Goal: Transaction & Acquisition: Purchase product/service

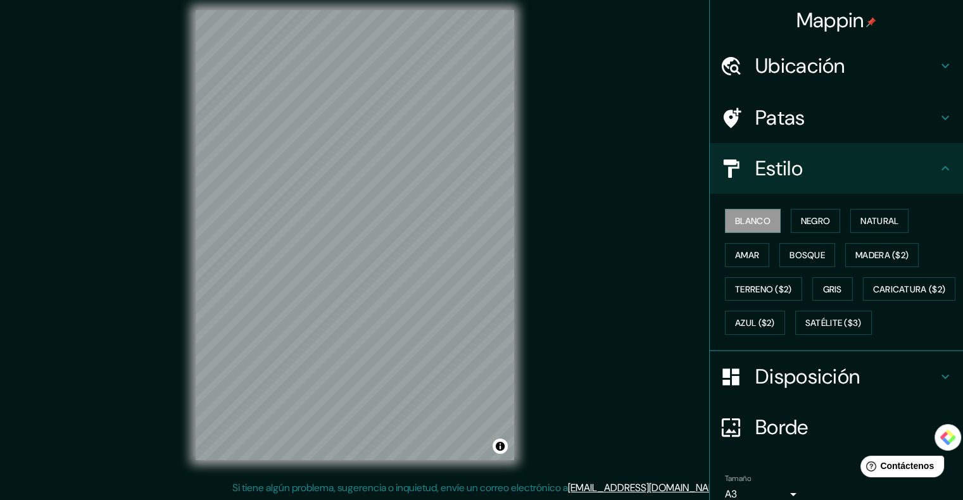
scroll to position [89, 0]
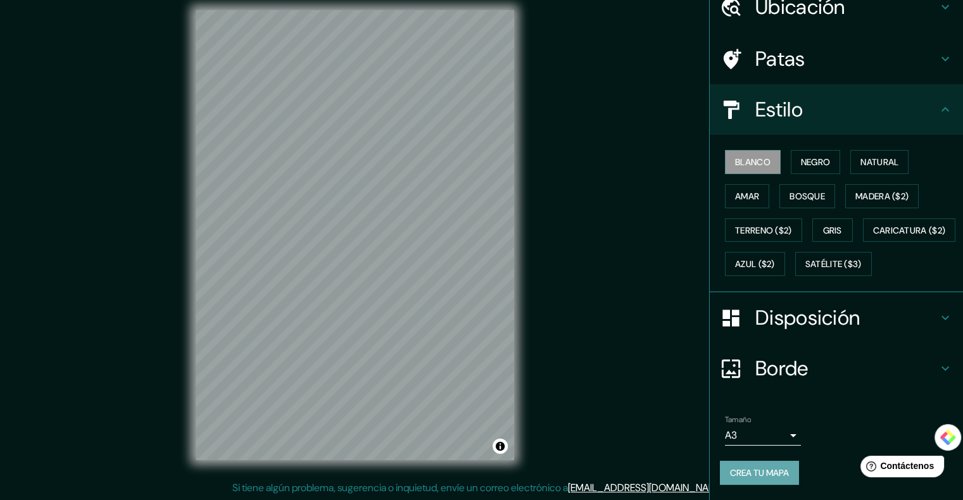
click at [730, 469] on font "Crea tu mapa" at bounding box center [759, 472] width 59 height 11
click at [593, 196] on div "© Mapbox © OpenStreetMap Improve this map" at bounding box center [354, 235] width 867 height 450
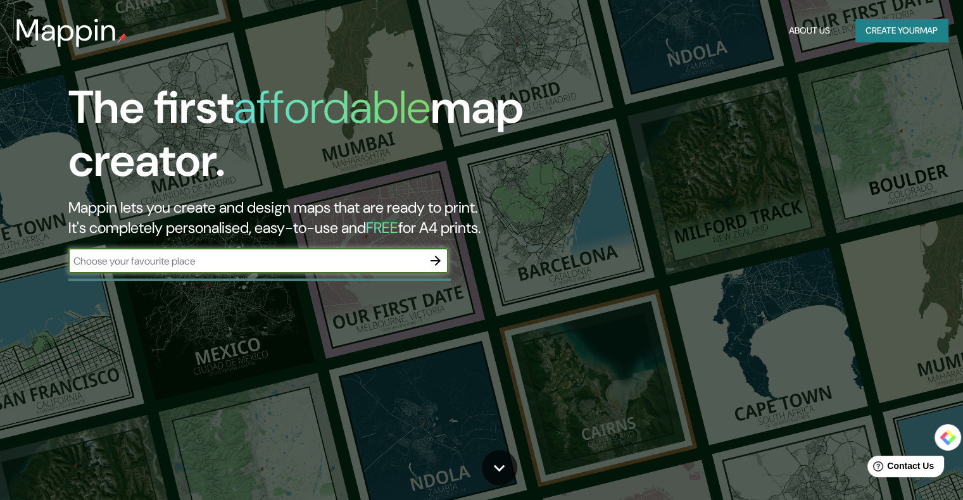
click at [881, 35] on button "Create your map" at bounding box center [902, 30] width 92 height 23
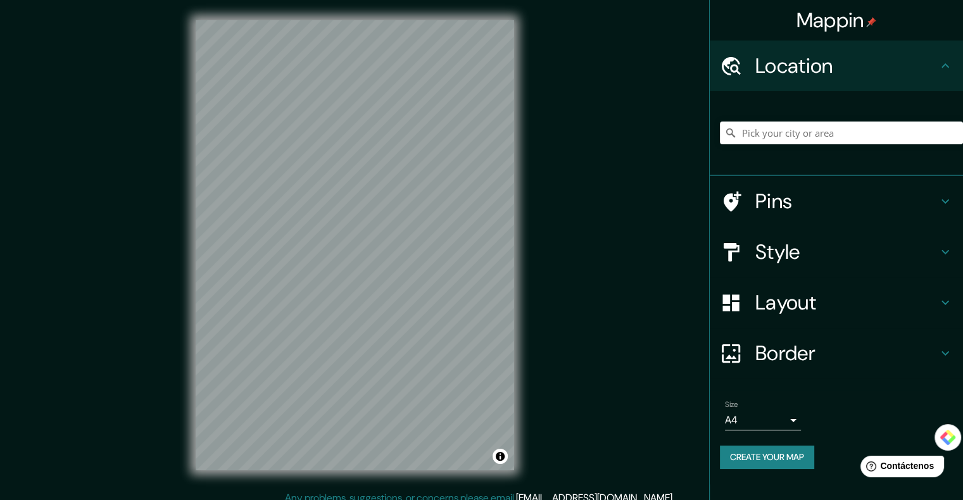
click at [864, 17] on h4 "Mappin" at bounding box center [837, 20] width 80 height 25
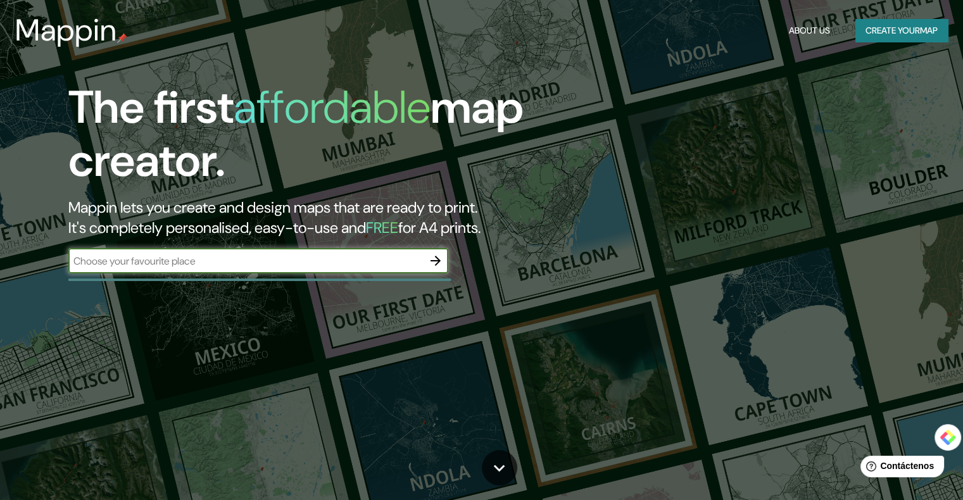
drag, startPoint x: 866, startPoint y: 0, endPoint x: 471, endPoint y: 137, distance: 419.0
click at [479, 136] on h1 "The first affordable map creator." at bounding box center [309, 139] width 482 height 117
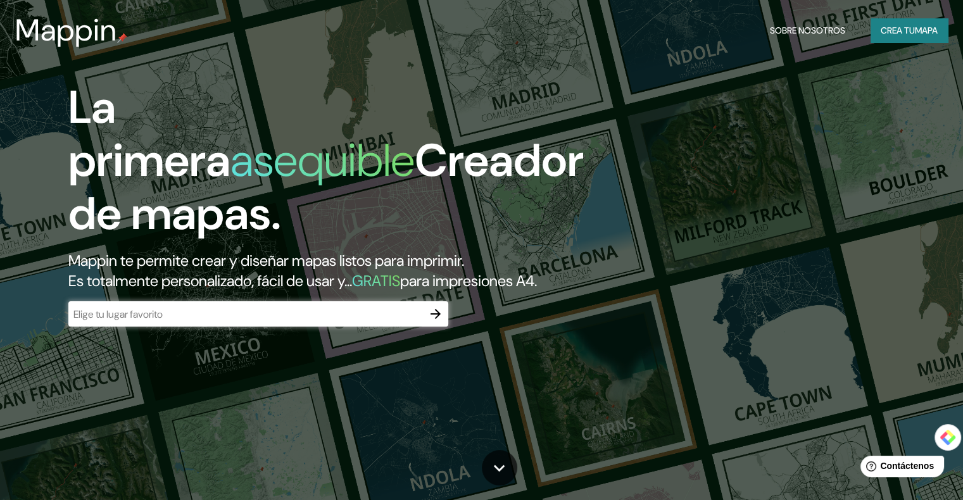
click at [438, 322] on icon "button" at bounding box center [435, 314] width 15 height 15
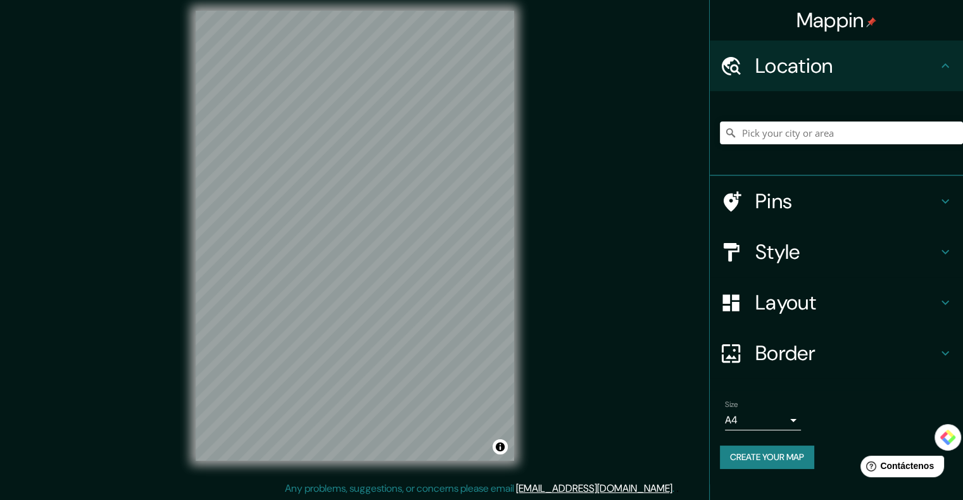
scroll to position [10, 0]
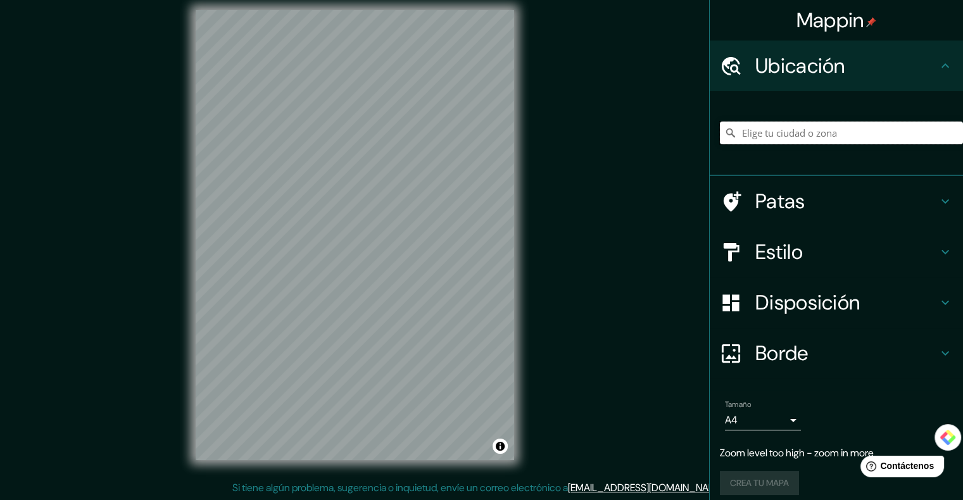
click at [842, 136] on input "Elige tu ciudad o zona" at bounding box center [841, 133] width 243 height 23
click at [818, 137] on input "Elige tu ciudad o zona" at bounding box center [841, 133] width 243 height 23
drag, startPoint x: 832, startPoint y: 136, endPoint x: 699, endPoint y: 128, distance: 133.2
click at [699, 128] on div "Mappin Ubicación cd hidalgo morelia Patas Estilo Disposición Borde Elige un bor…" at bounding box center [481, 245] width 963 height 511
type input "c"
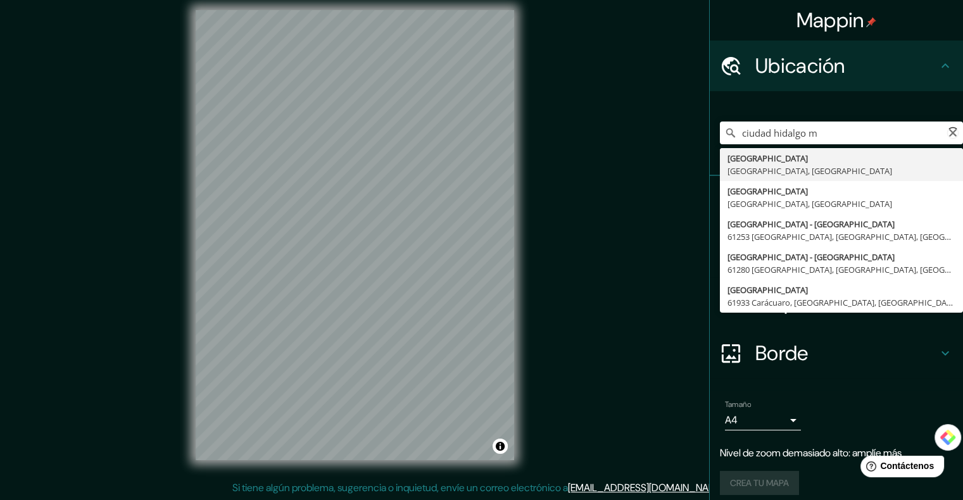
type input "[GEOGRAPHIC_DATA], [GEOGRAPHIC_DATA], [GEOGRAPHIC_DATA]"
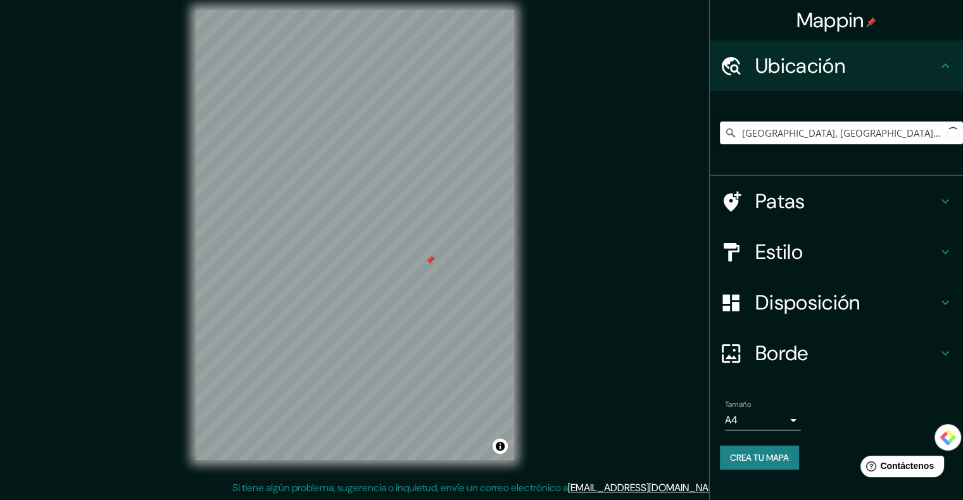
click at [844, 195] on h4 "Patas" at bounding box center [846, 201] width 182 height 25
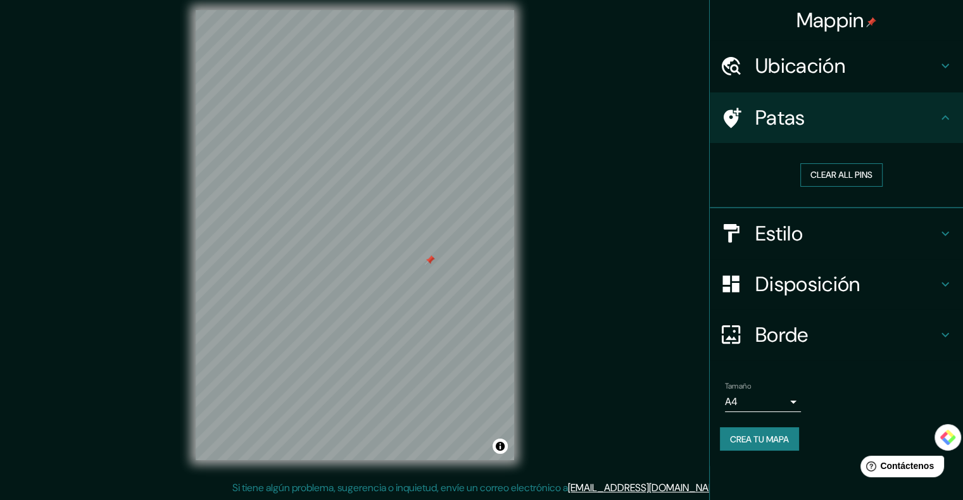
click at [836, 179] on button "Clear all pins" at bounding box center [841, 174] width 82 height 23
click at [888, 456] on div "Help Contáctenos" at bounding box center [902, 466] width 87 height 22
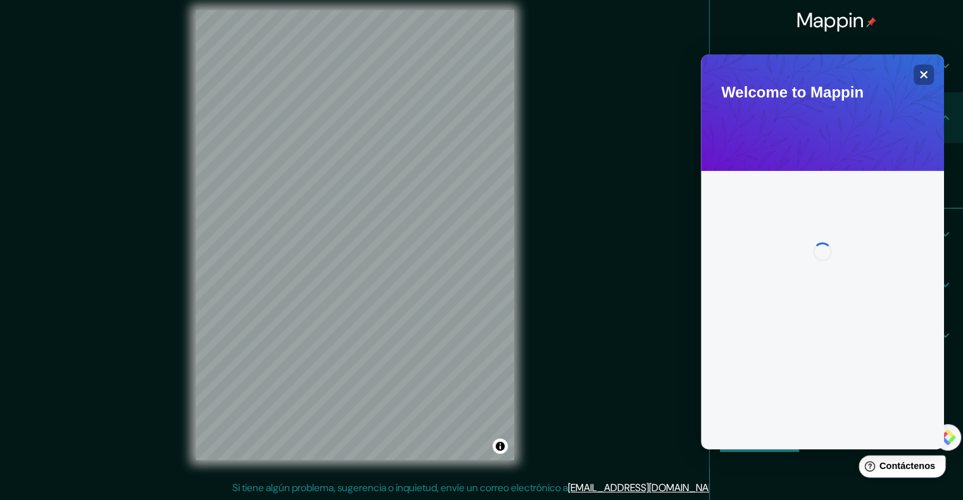
scroll to position [0, 0]
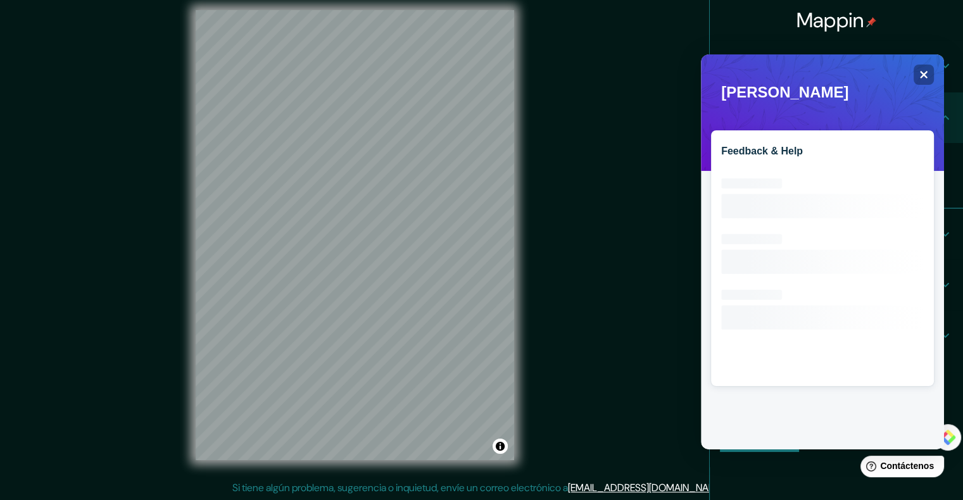
click at [785, 156] on h2 "Feedback & Help" at bounding box center [822, 151] width 203 height 11
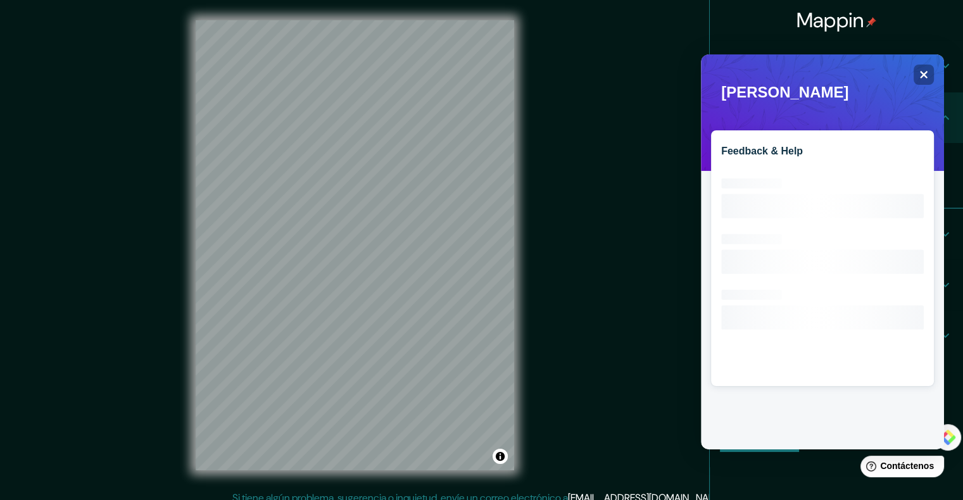
click at [791, 151] on h2 "Feedback & Help" at bounding box center [822, 151] width 203 height 11
click at [933, 76] on div "Close" at bounding box center [924, 75] width 20 height 20
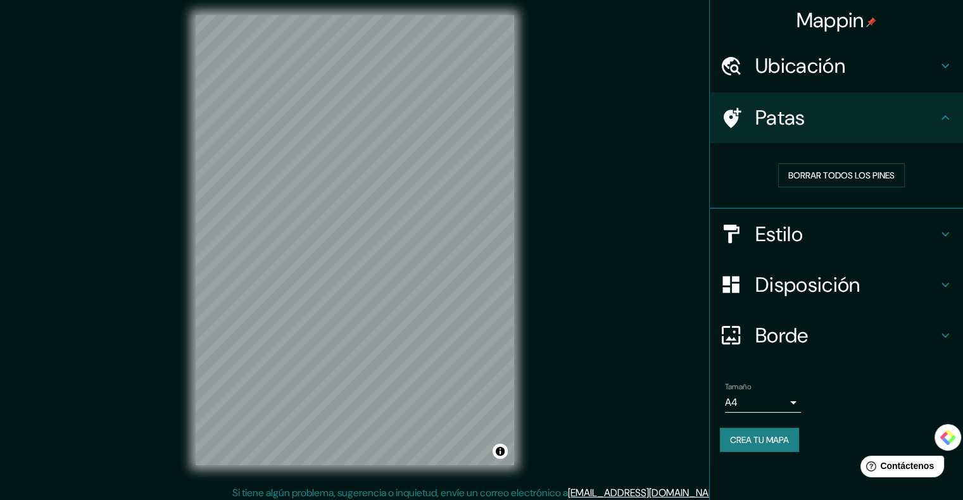
scroll to position [10, 0]
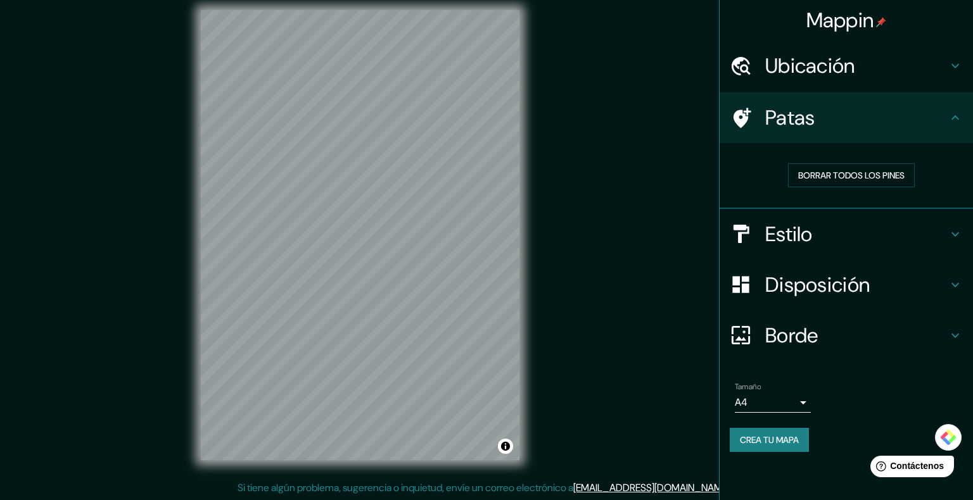
click at [775, 407] on body "Mappin Ubicación [GEOGRAPHIC_DATA], [GEOGRAPHIC_DATA], [GEOGRAPHIC_DATA] Patas …" at bounding box center [486, 240] width 973 height 500
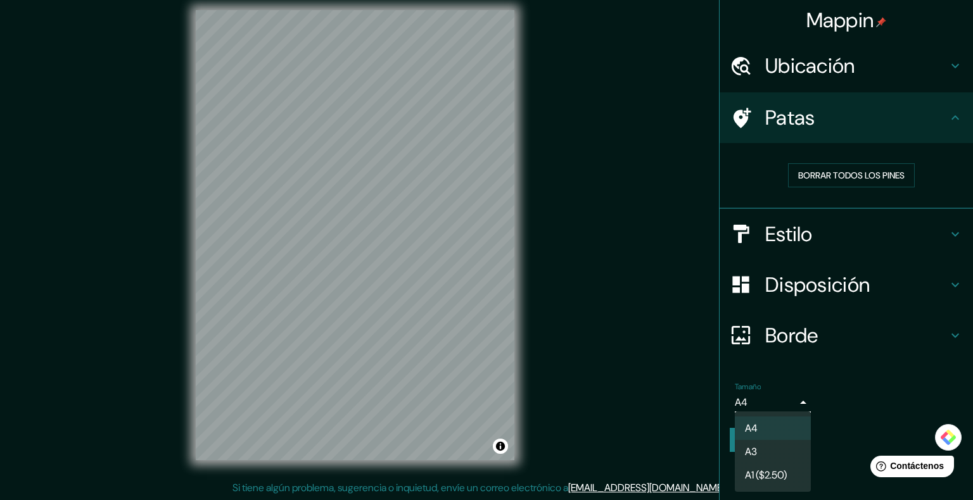
click at [765, 428] on li "A4" at bounding box center [773, 428] width 76 height 23
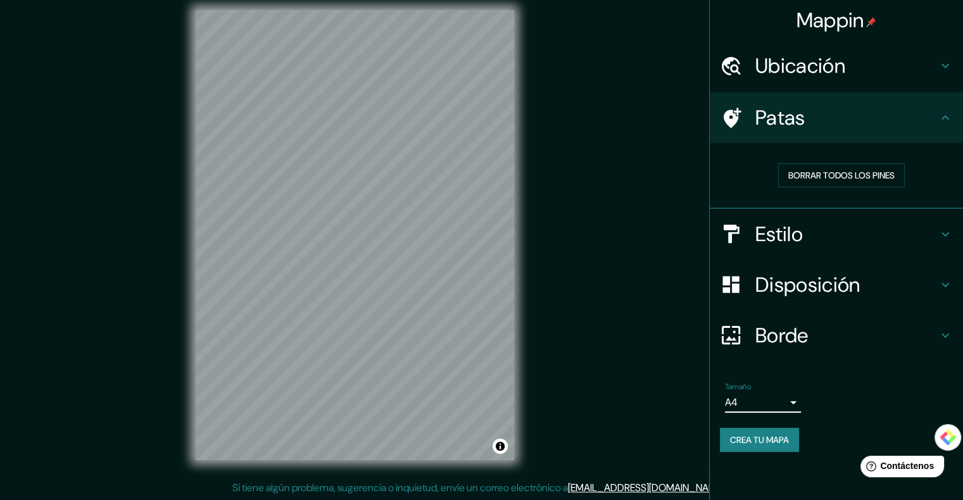
click at [755, 437] on font "Crea tu mapa" at bounding box center [759, 439] width 59 height 11
click at [778, 439] on div "Crea tu mapa" at bounding box center [836, 440] width 233 height 24
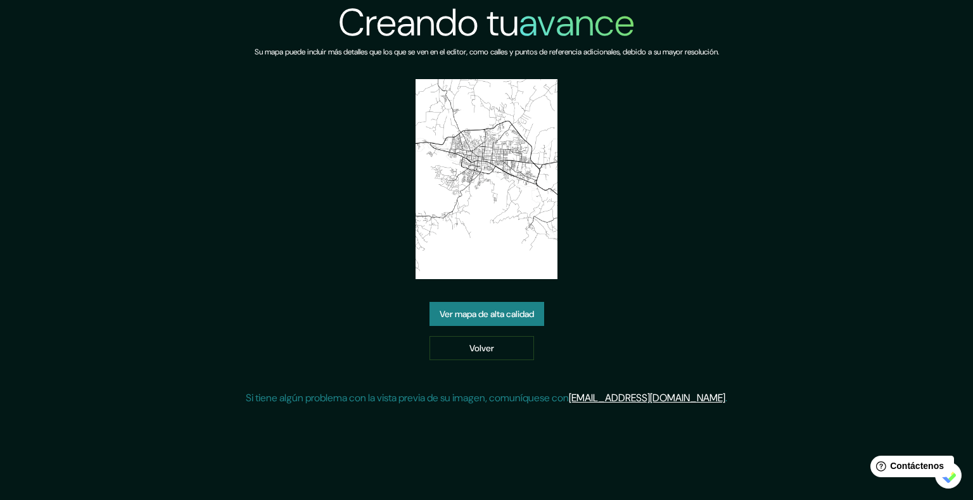
click at [471, 320] on font "Ver mapa de alta calidad" at bounding box center [486, 314] width 94 height 16
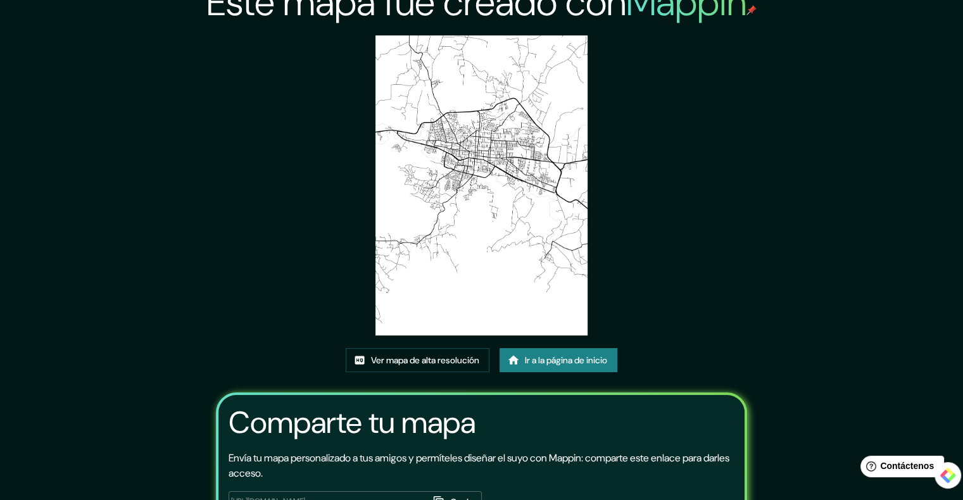
scroll to position [117, 0]
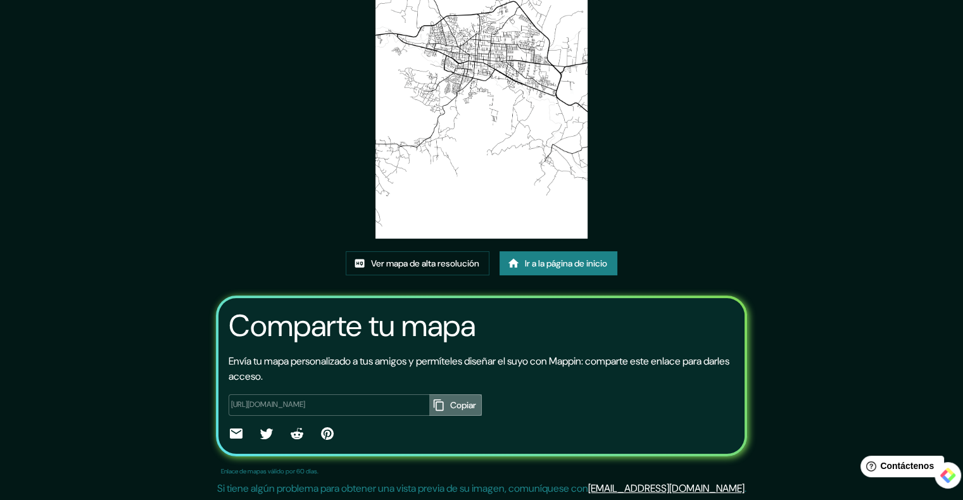
click at [433, 403] on icon "button" at bounding box center [439, 405] width 13 height 13
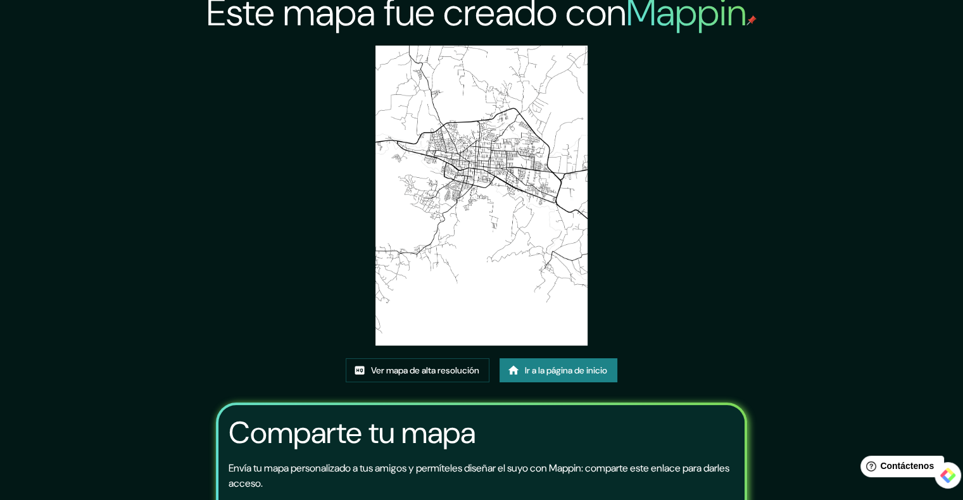
scroll to position [0, 0]
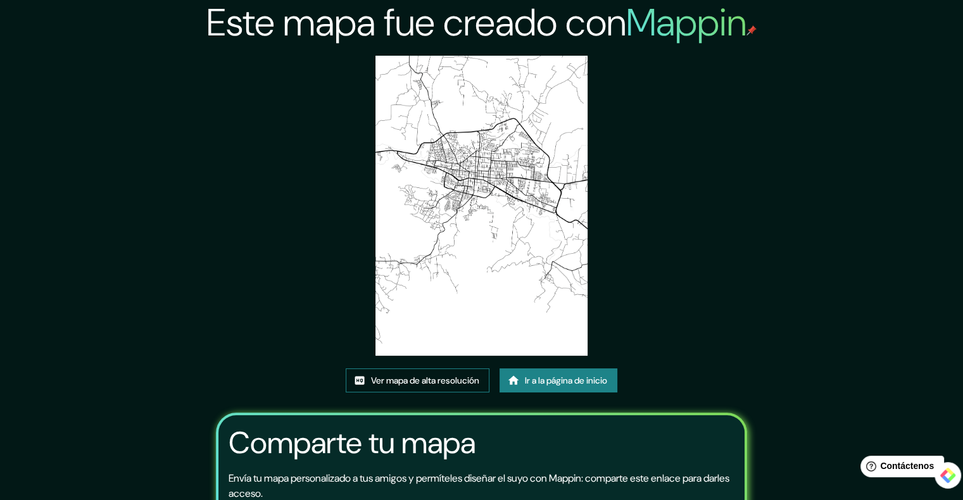
click at [448, 384] on font "Ver mapa de alta resolución" at bounding box center [425, 380] width 108 height 11
click at [830, 244] on div "Este mapa fue creado con Mappin Ver mapa de alta resolución Ir a la página de i…" at bounding box center [481, 309] width 963 height 619
click at [752, 294] on div "Este mapa fue creado con Mappin Ver mapa de alta resolución Ir a la página de i…" at bounding box center [482, 309] width 562 height 619
drag, startPoint x: 510, startPoint y: 180, endPoint x: 768, endPoint y: 273, distance: 273.8
click at [763, 272] on div "Este mapa fue creado con Mappin Ver mapa de alta resolución Ir a la página de i…" at bounding box center [482, 309] width 562 height 619
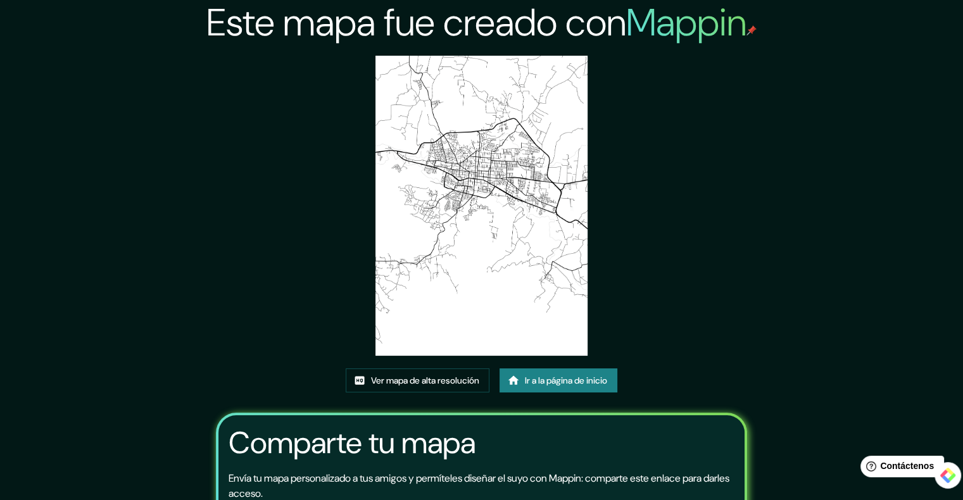
click at [670, 224] on div "Este mapa fue creado con Mappin Ver mapa de alta resolución Ir a la página de i…" at bounding box center [482, 309] width 562 height 619
click at [486, 234] on img at bounding box center [482, 206] width 212 height 300
click at [747, 310] on div "Este mapa fue creado con Mappin Ver mapa de alta resolución Ir a la página de i…" at bounding box center [482, 309] width 562 height 619
